Goal: Find specific page/section: Find specific page/section

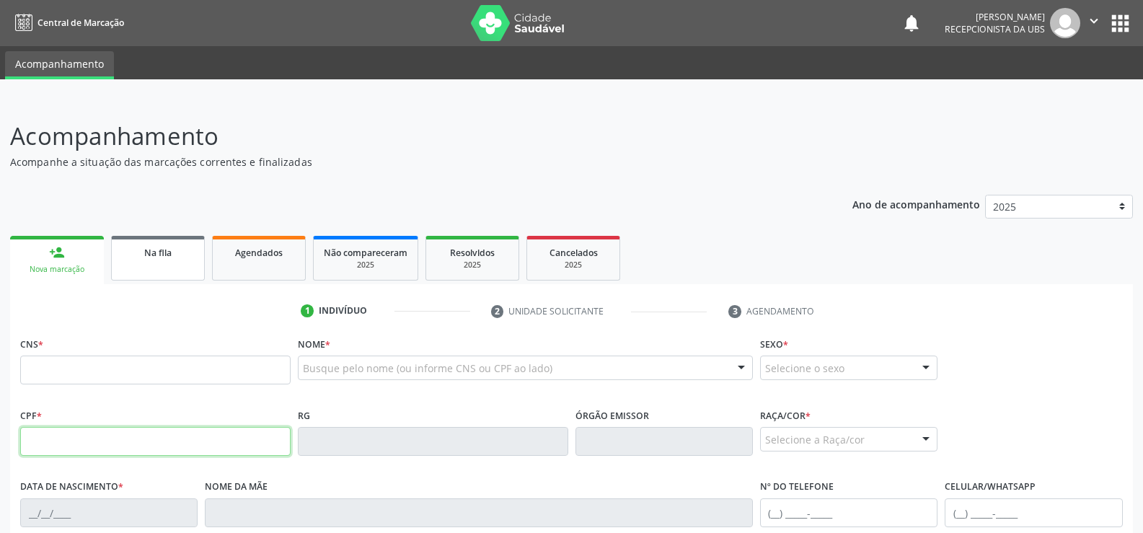
click at [164, 236] on link "Na fila" at bounding box center [158, 258] width 94 height 45
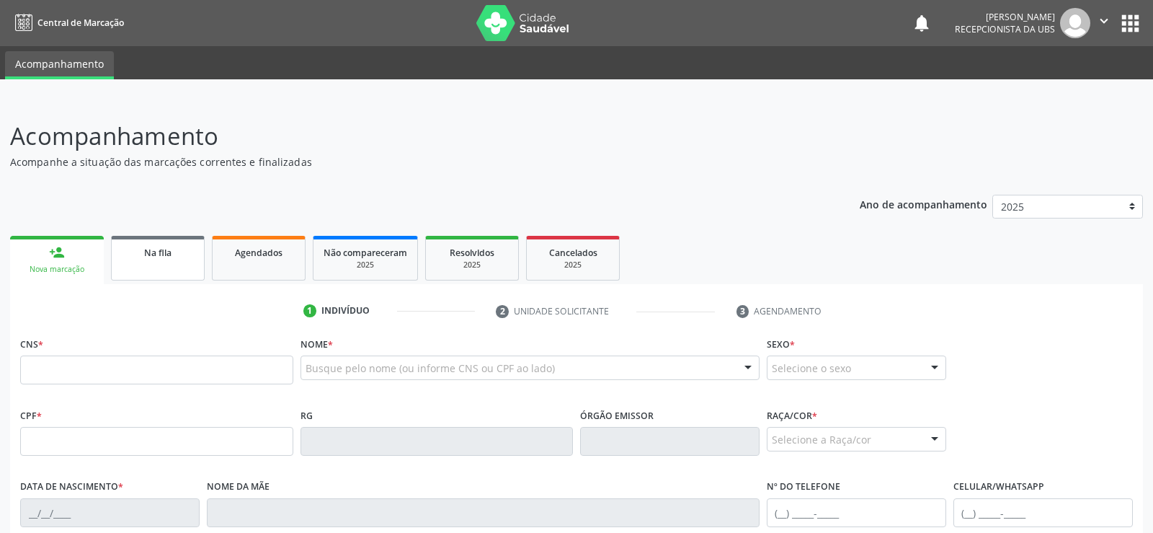
select select "7"
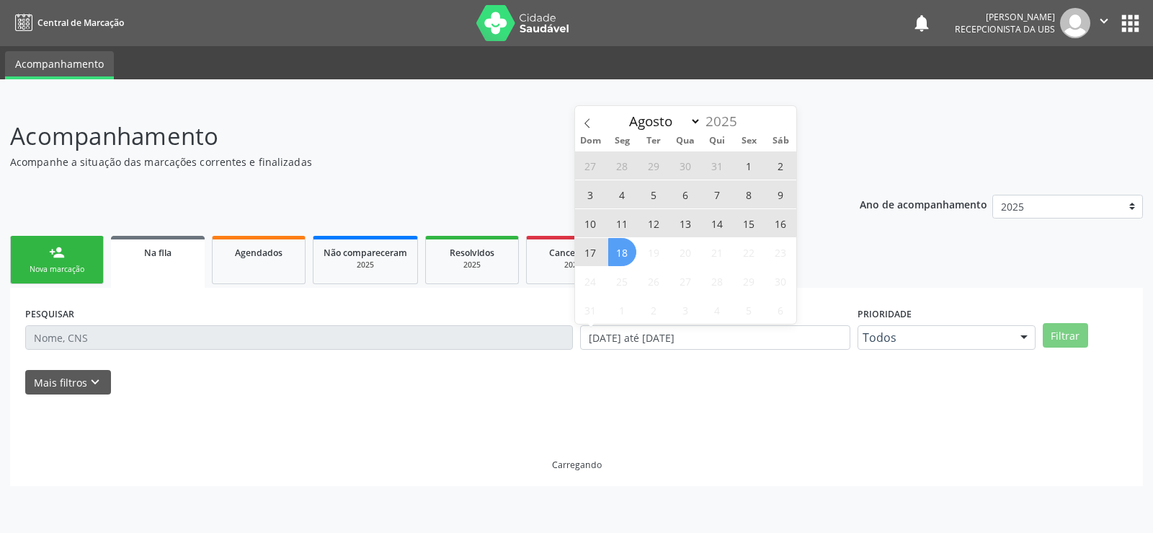
click at [164, 236] on link "Na fila" at bounding box center [158, 262] width 94 height 52
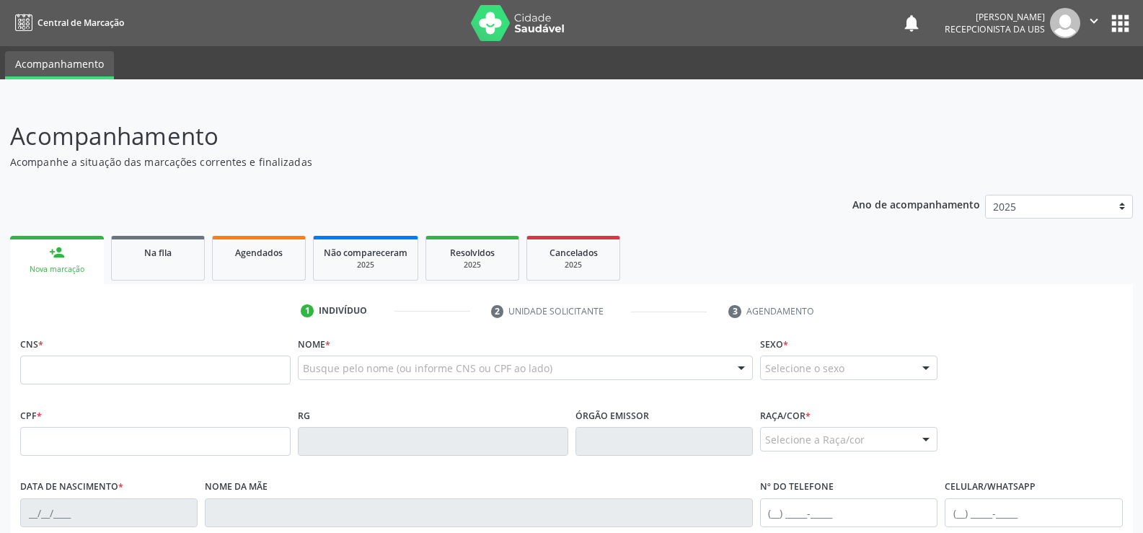
scroll to position [144, 0]
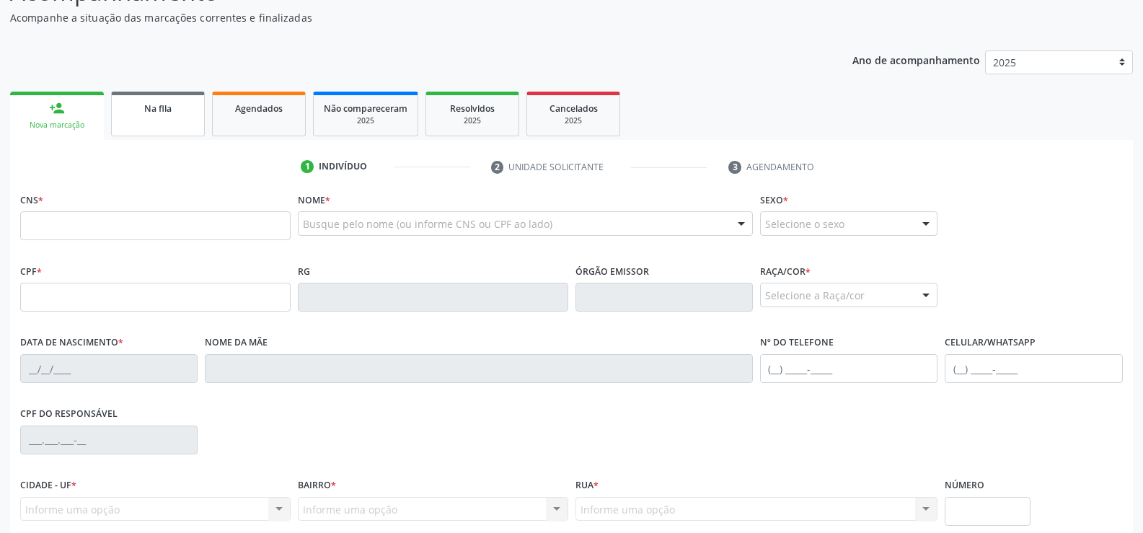
click at [142, 113] on div "Na fila" at bounding box center [158, 107] width 72 height 15
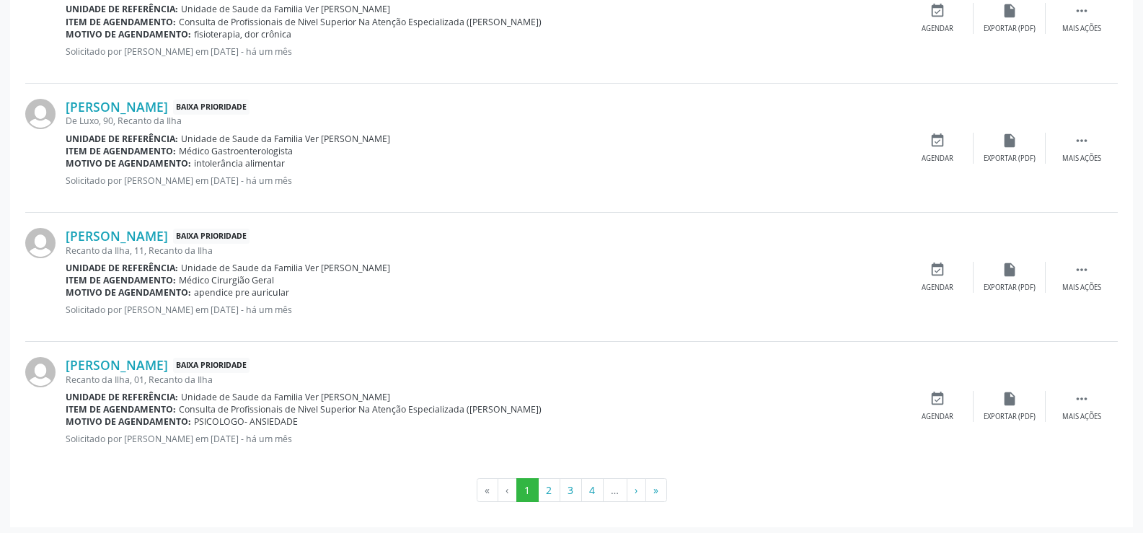
scroll to position [1947, 0]
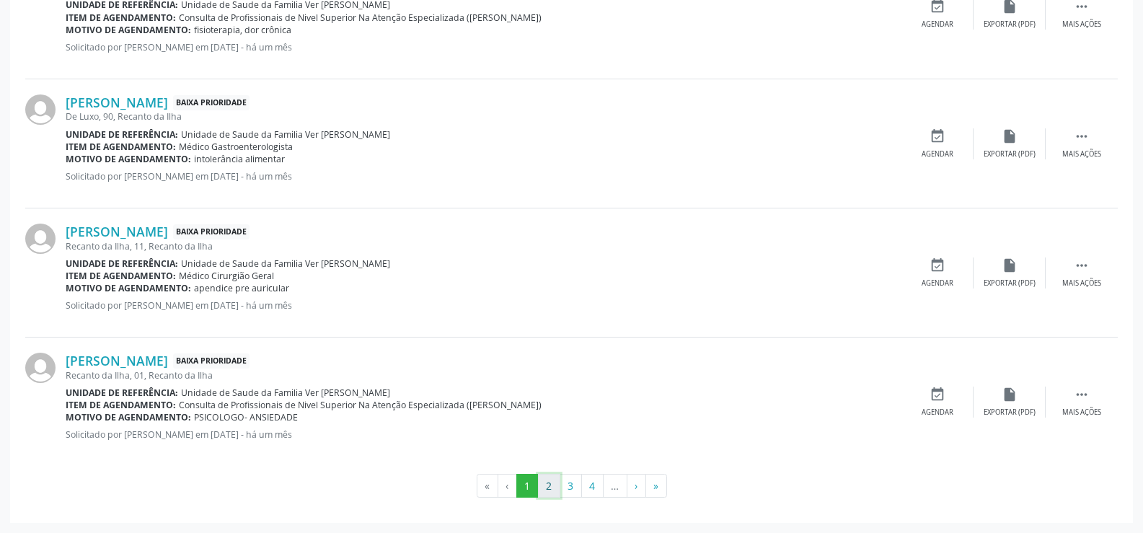
click at [546, 487] on button "2" at bounding box center [549, 486] width 22 height 25
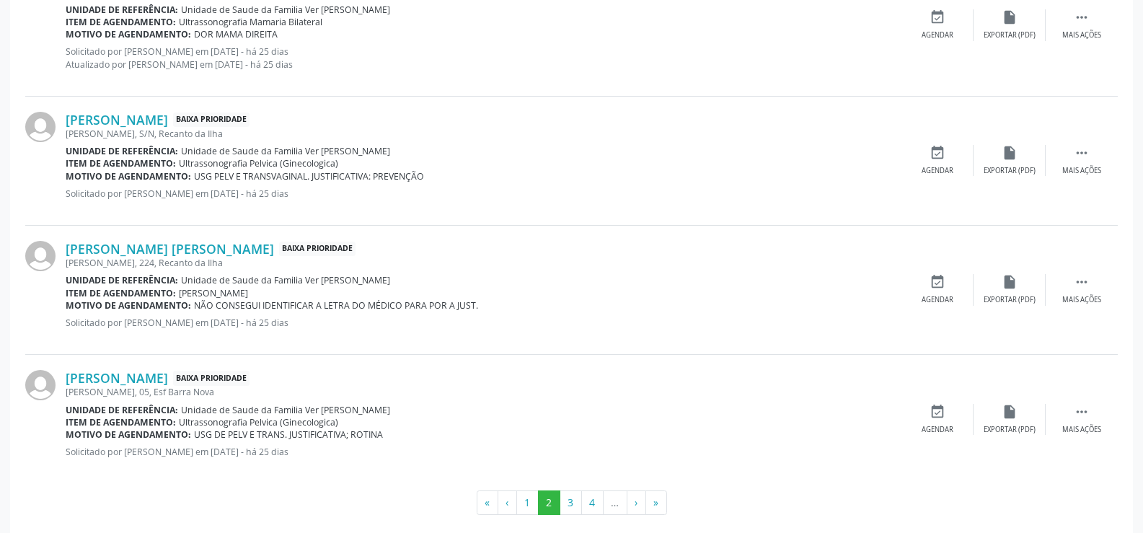
scroll to position [1923, 0]
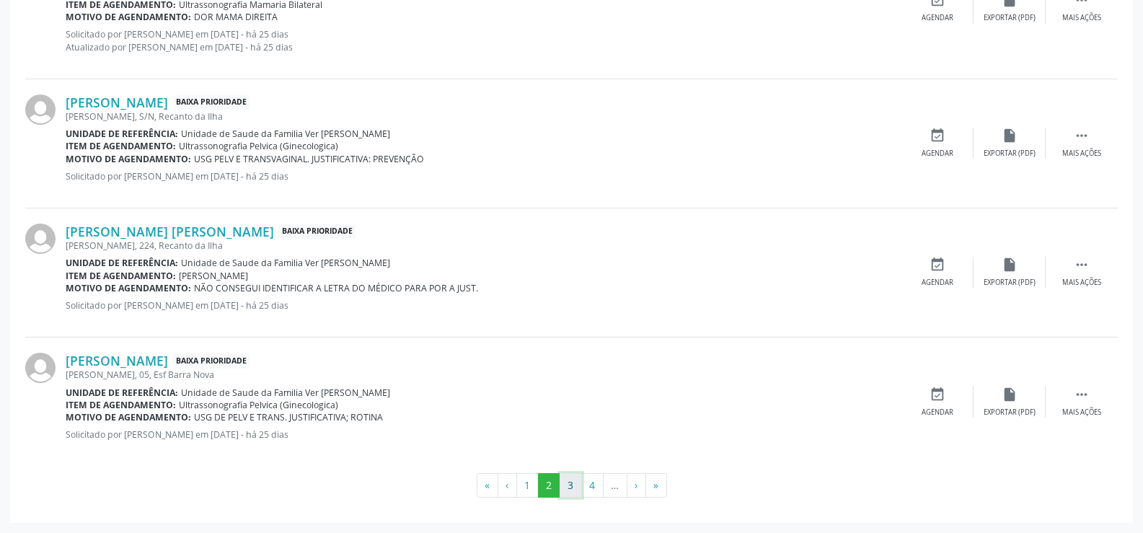
click at [566, 479] on button "3" at bounding box center [570, 485] width 22 height 25
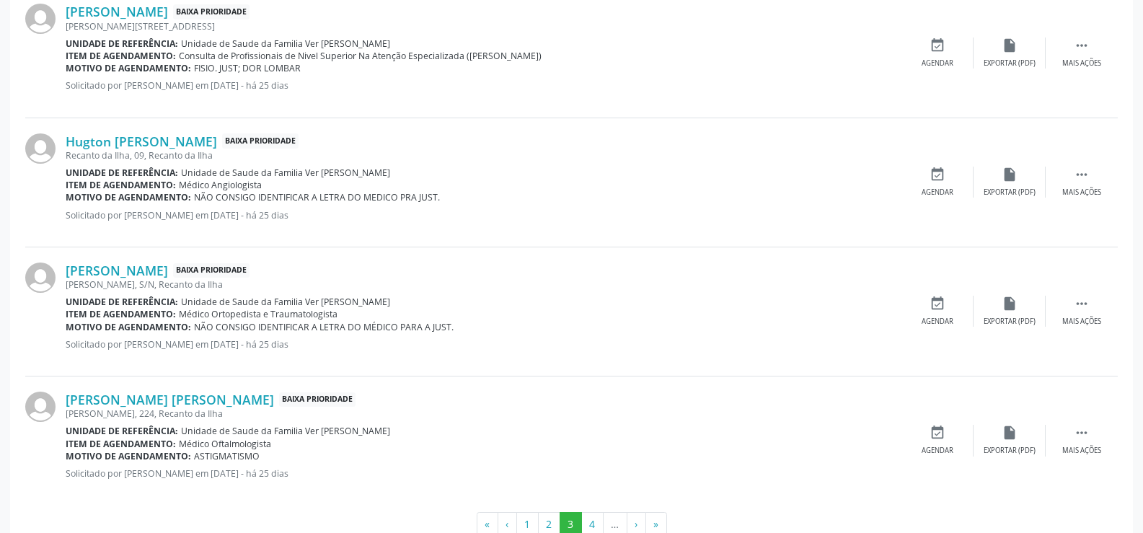
scroll to position [1910, 0]
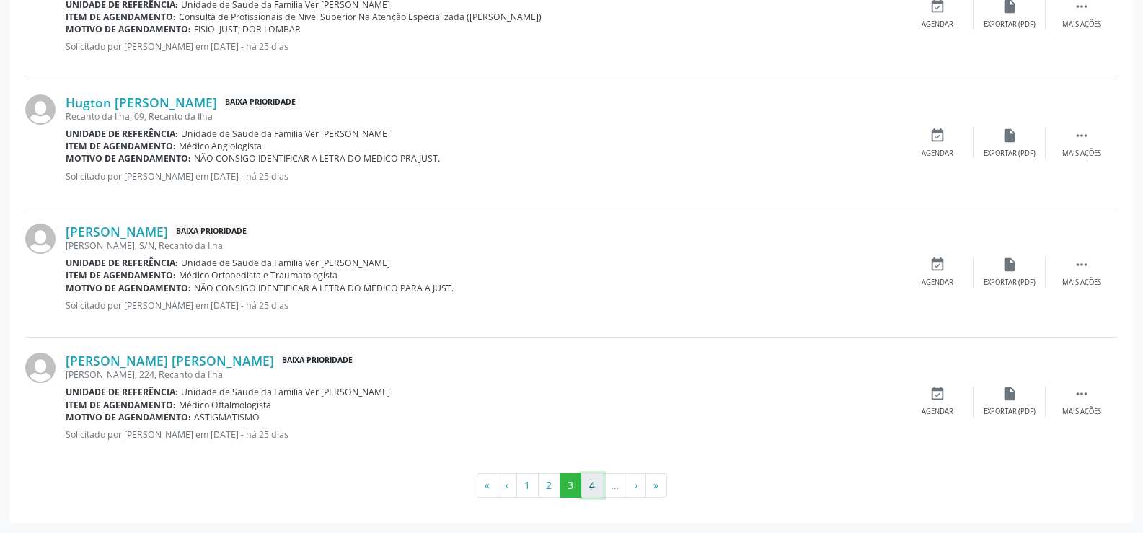
click at [588, 482] on button "4" at bounding box center [592, 485] width 22 height 25
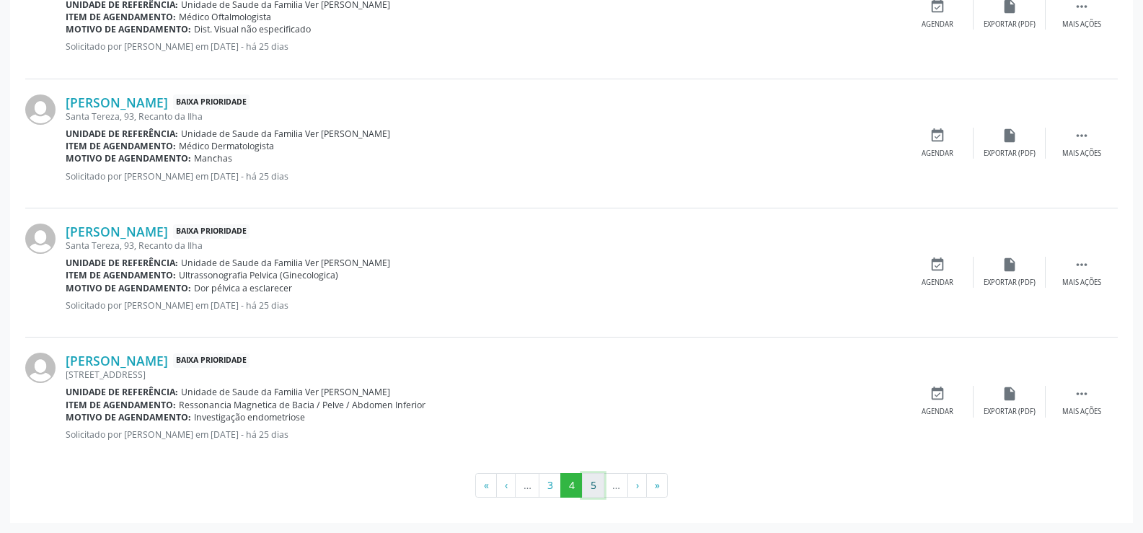
click at [598, 482] on button "5" at bounding box center [593, 485] width 22 height 25
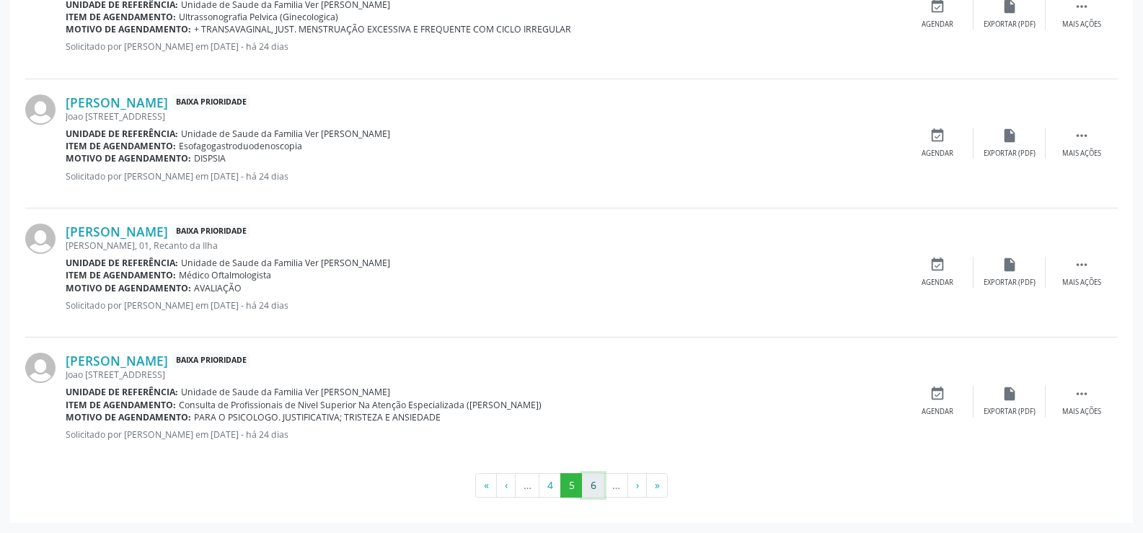
click at [592, 486] on button "6" at bounding box center [593, 485] width 22 height 25
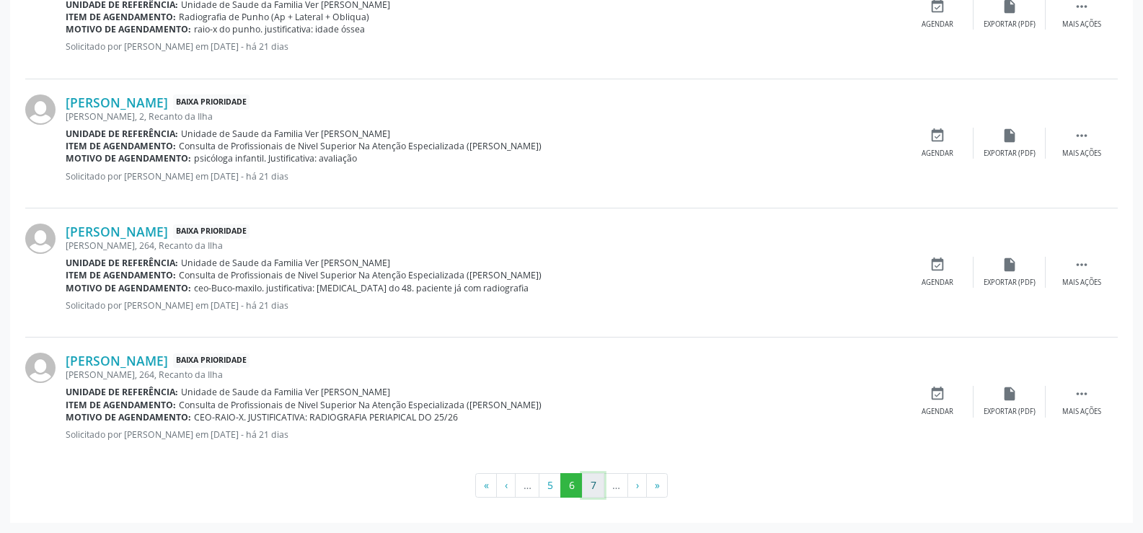
click at [593, 486] on button "7" at bounding box center [593, 485] width 22 height 25
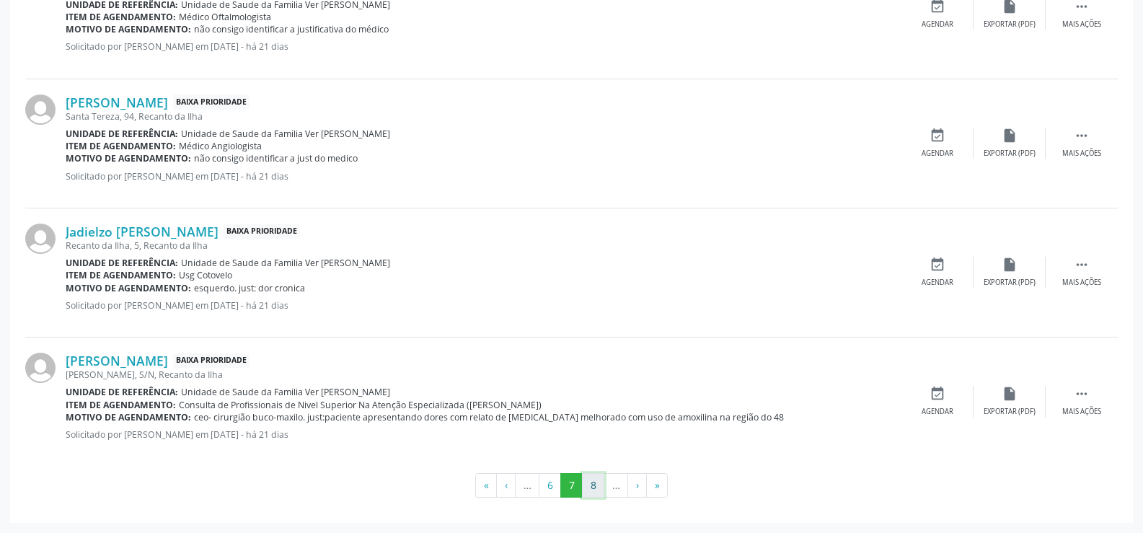
click at [600, 482] on button "8" at bounding box center [593, 485] width 22 height 25
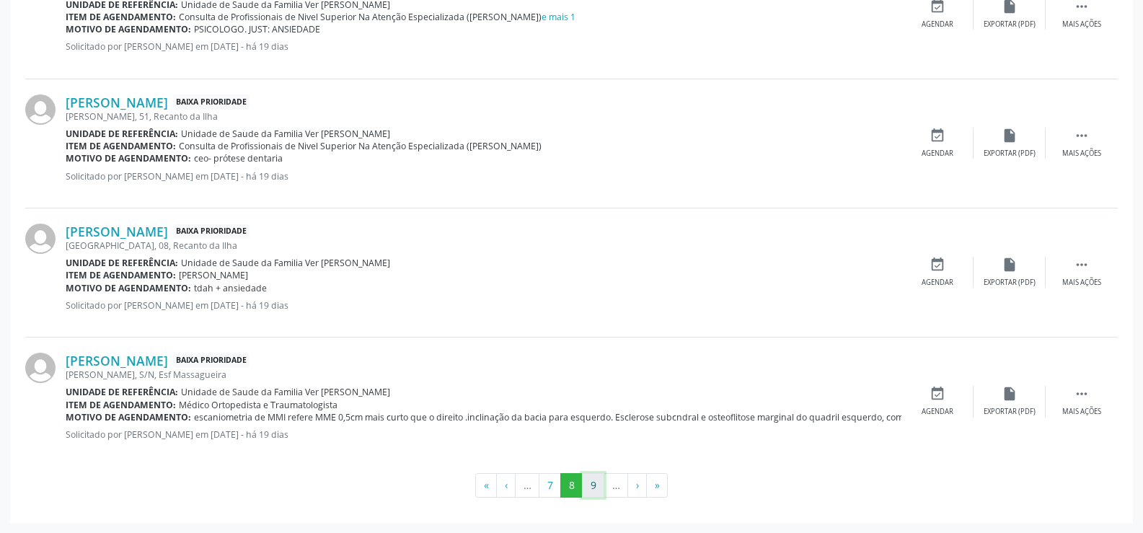
click at [598, 482] on button "9" at bounding box center [593, 485] width 22 height 25
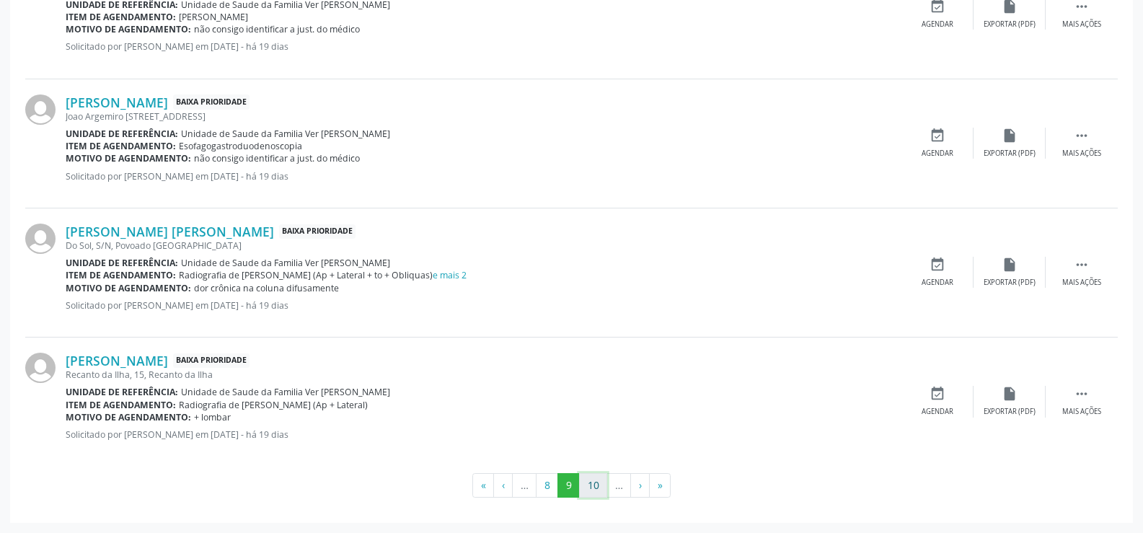
click at [596, 478] on button "10" at bounding box center [593, 485] width 28 height 25
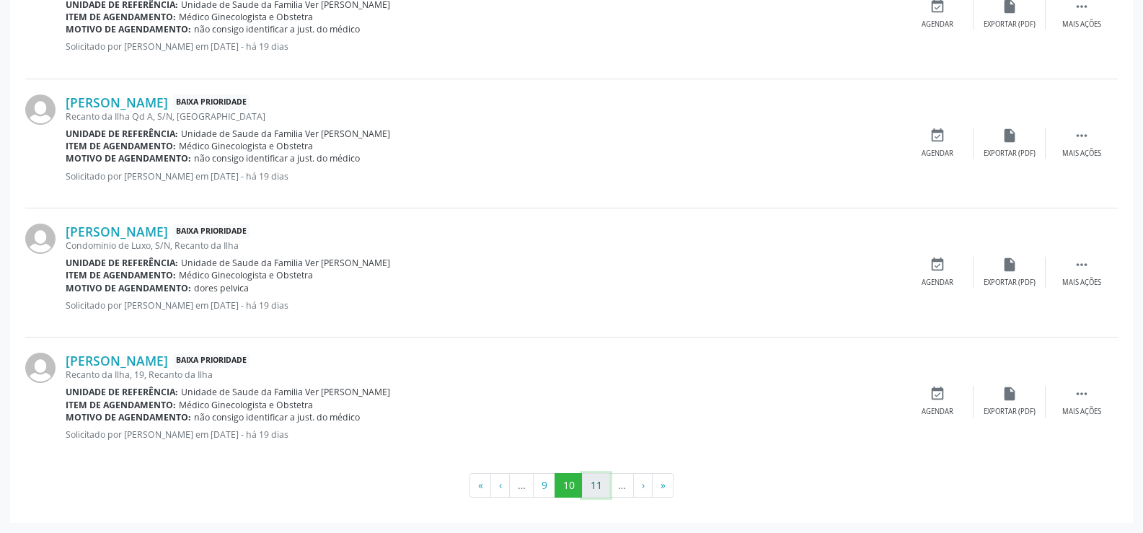
click at [590, 484] on button "11" at bounding box center [596, 485] width 28 height 25
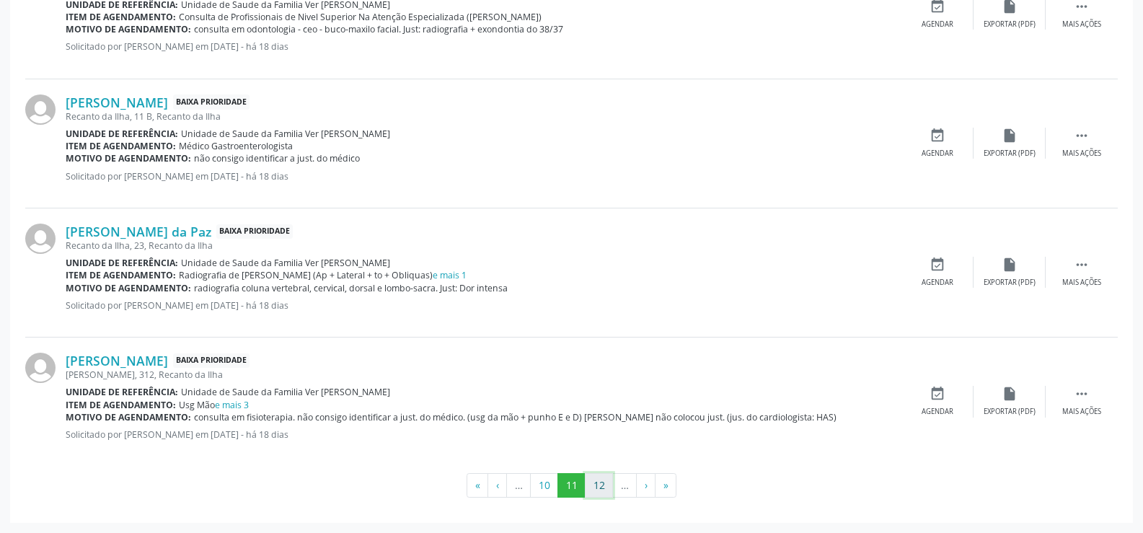
click at [588, 487] on button "12" at bounding box center [599, 485] width 28 height 25
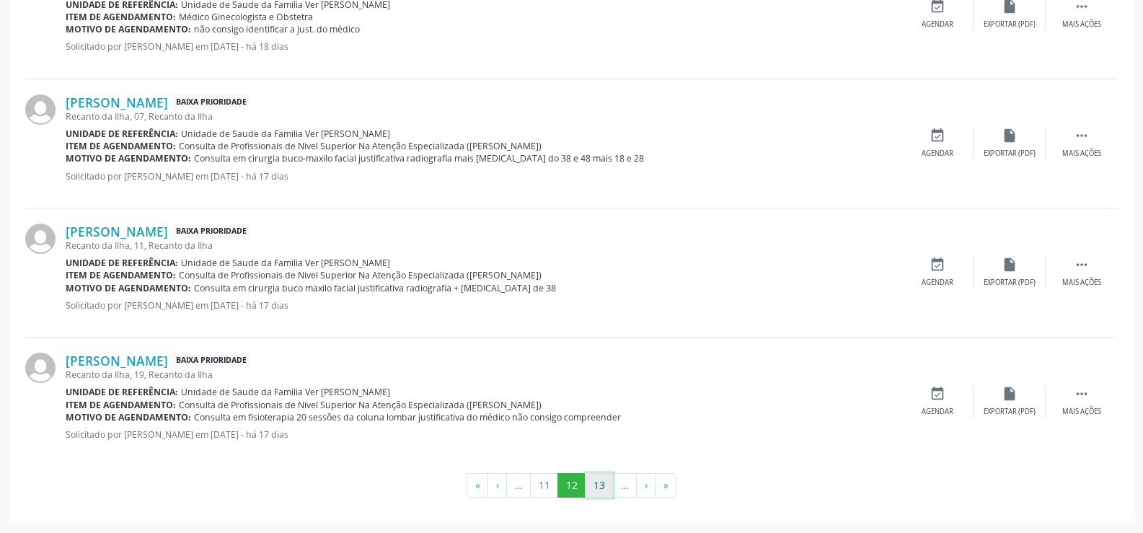
click at [598, 484] on button "13" at bounding box center [599, 485] width 28 height 25
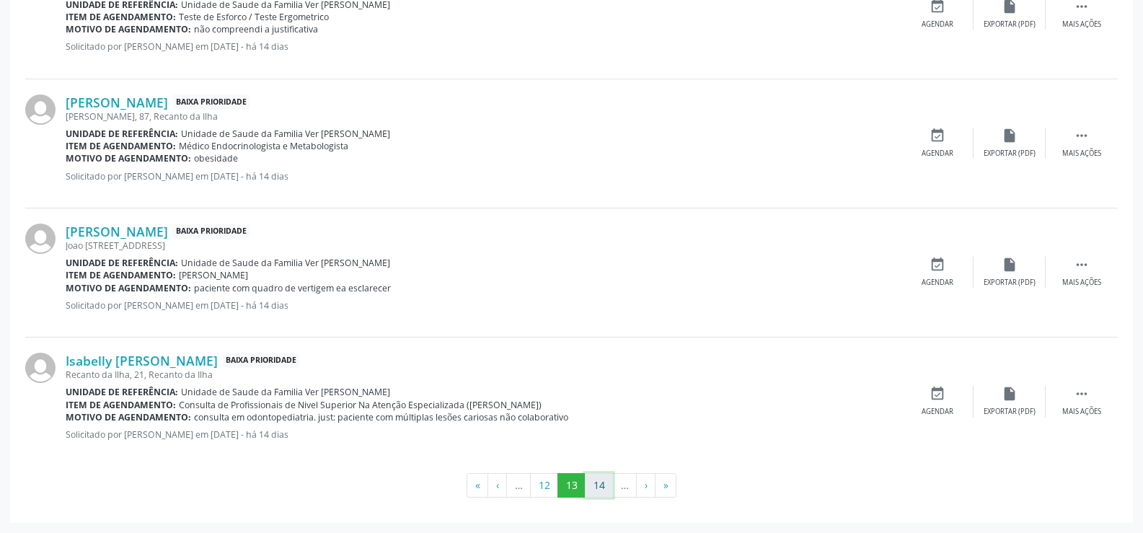
click at [596, 484] on button "14" at bounding box center [599, 485] width 28 height 25
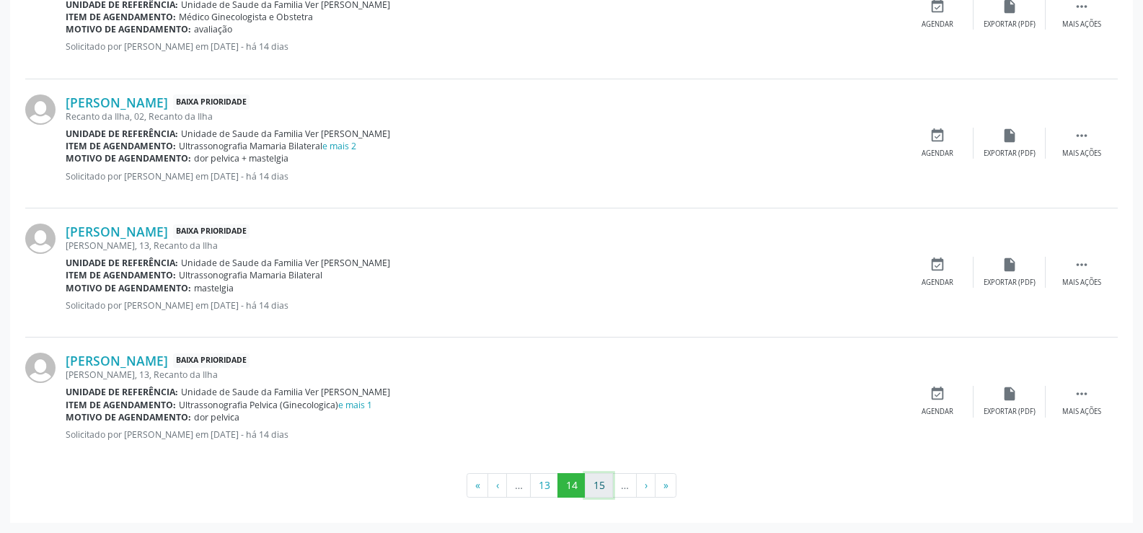
click at [600, 487] on button "15" at bounding box center [599, 485] width 28 height 25
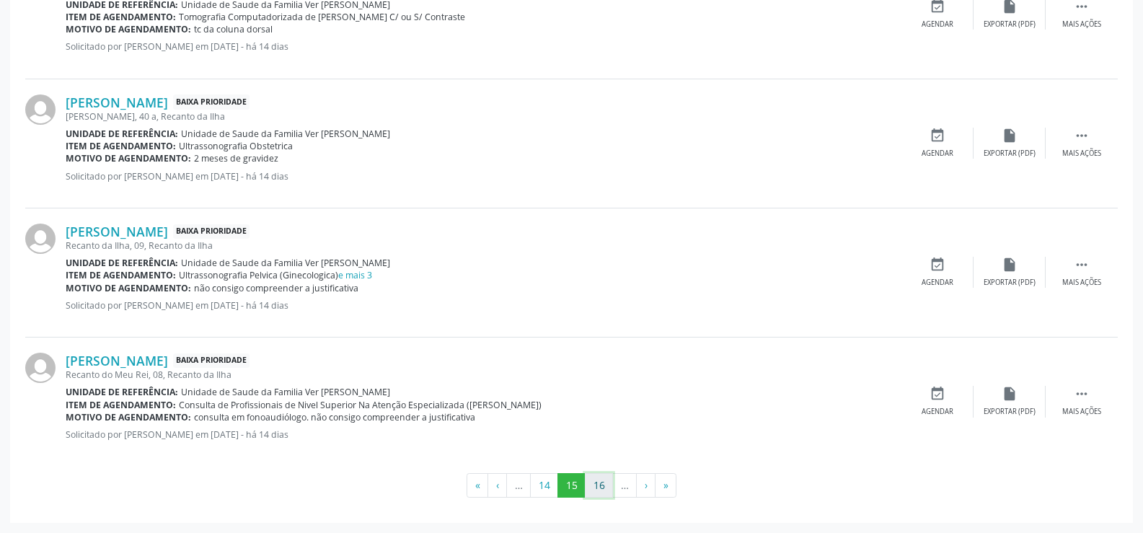
click at [603, 490] on button "16" at bounding box center [599, 485] width 28 height 25
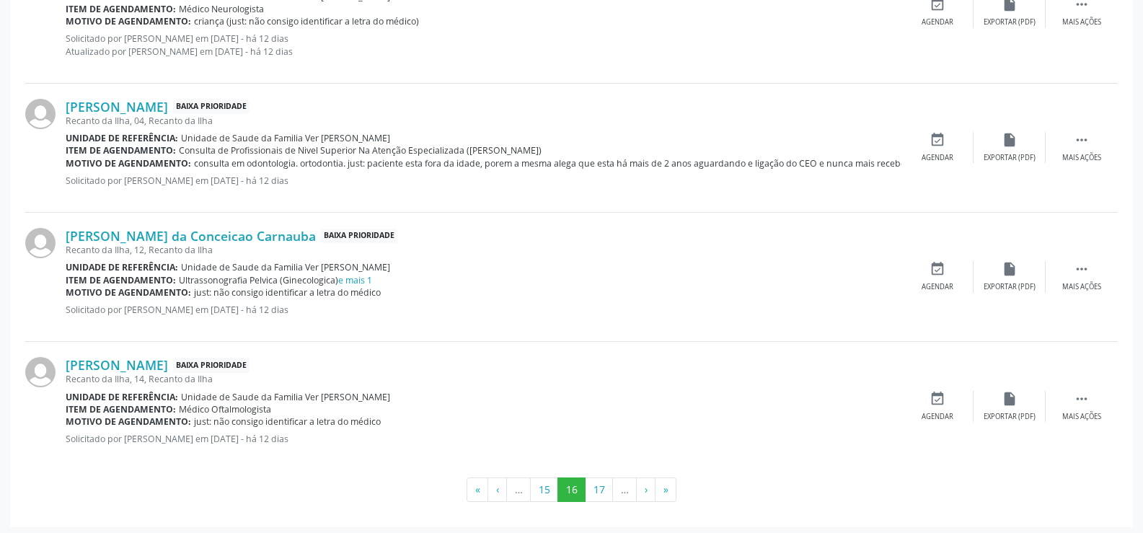
scroll to position [1923, 0]
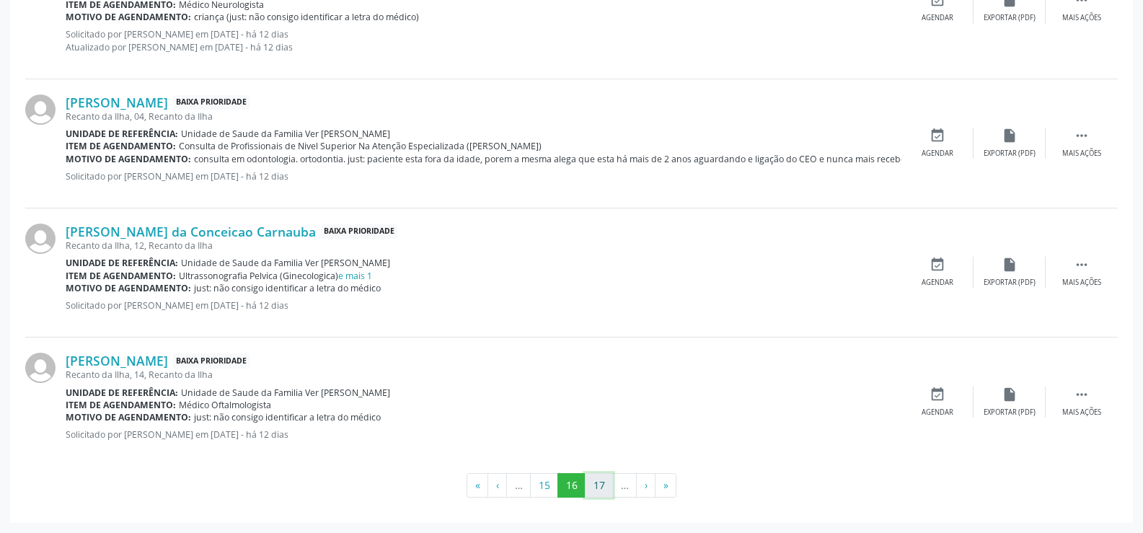
click at [597, 484] on button "17" at bounding box center [599, 485] width 28 height 25
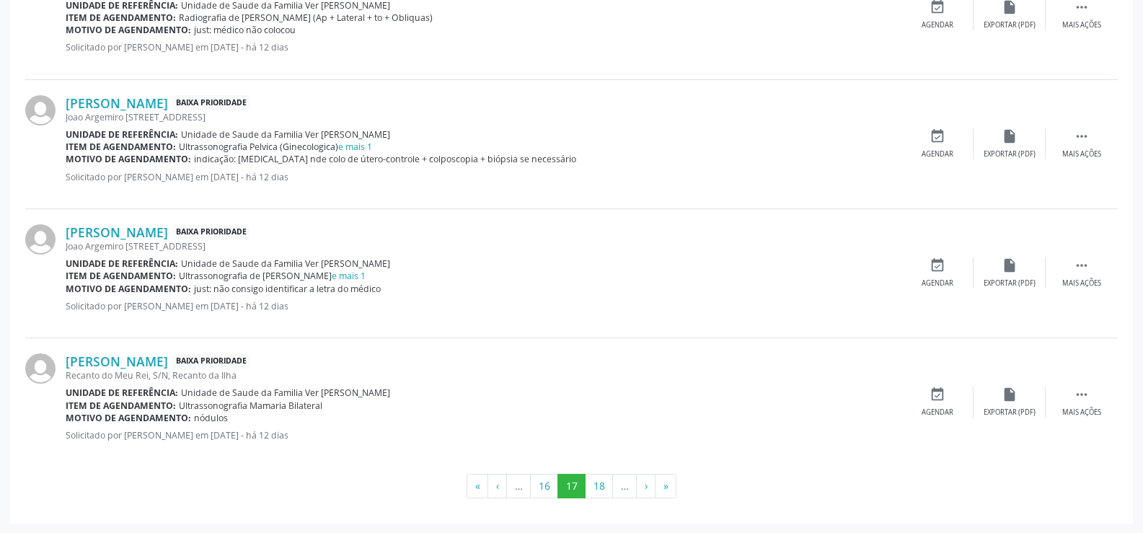
scroll to position [1910, 0]
click at [603, 487] on button "18" at bounding box center [599, 485] width 28 height 25
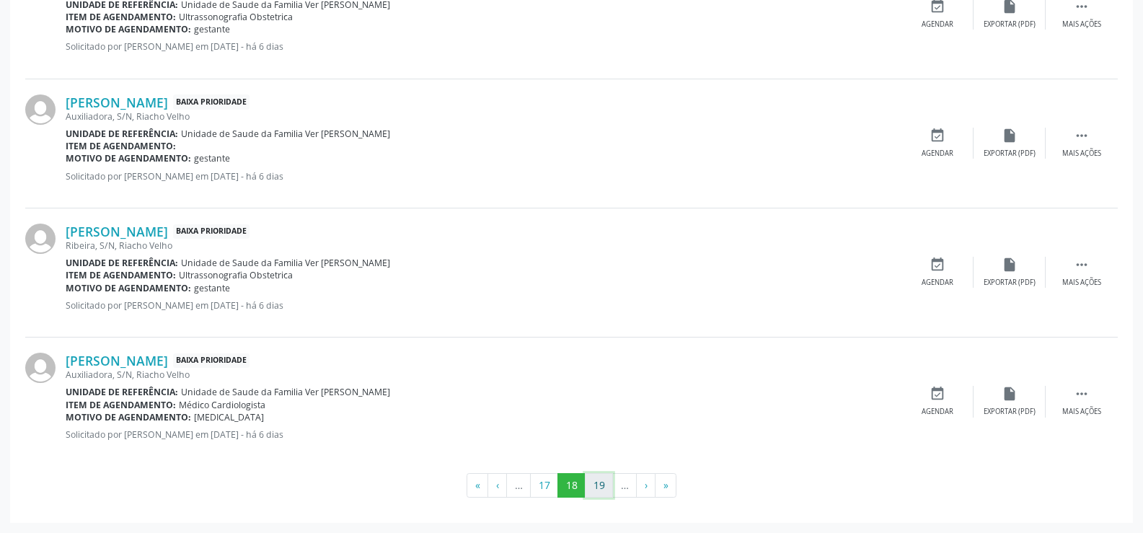
click at [599, 480] on button "19" at bounding box center [599, 485] width 28 height 25
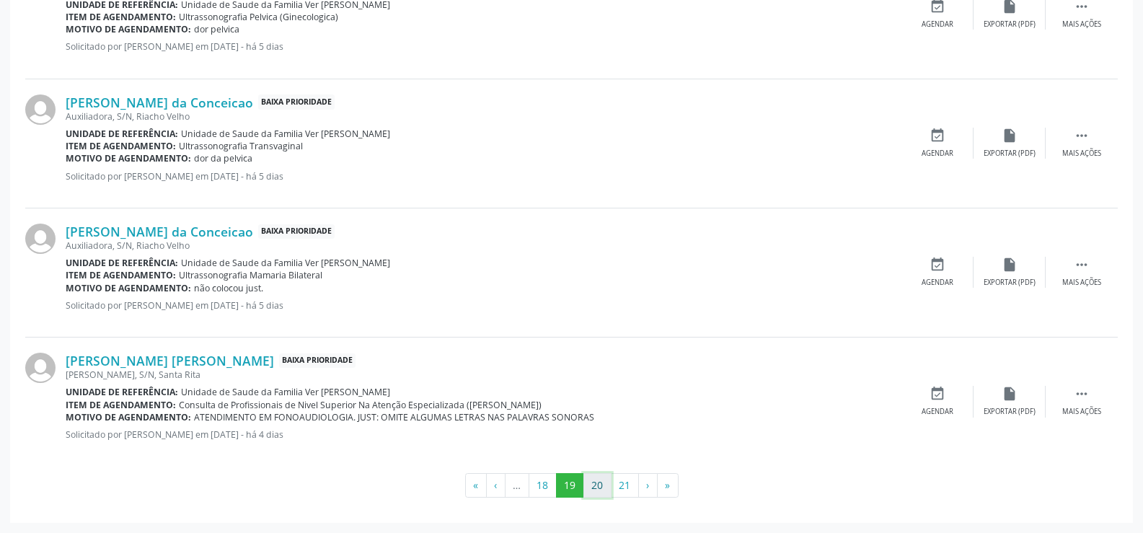
click at [597, 485] on button "20" at bounding box center [597, 485] width 28 height 25
